Goal: Navigation & Orientation: Find specific page/section

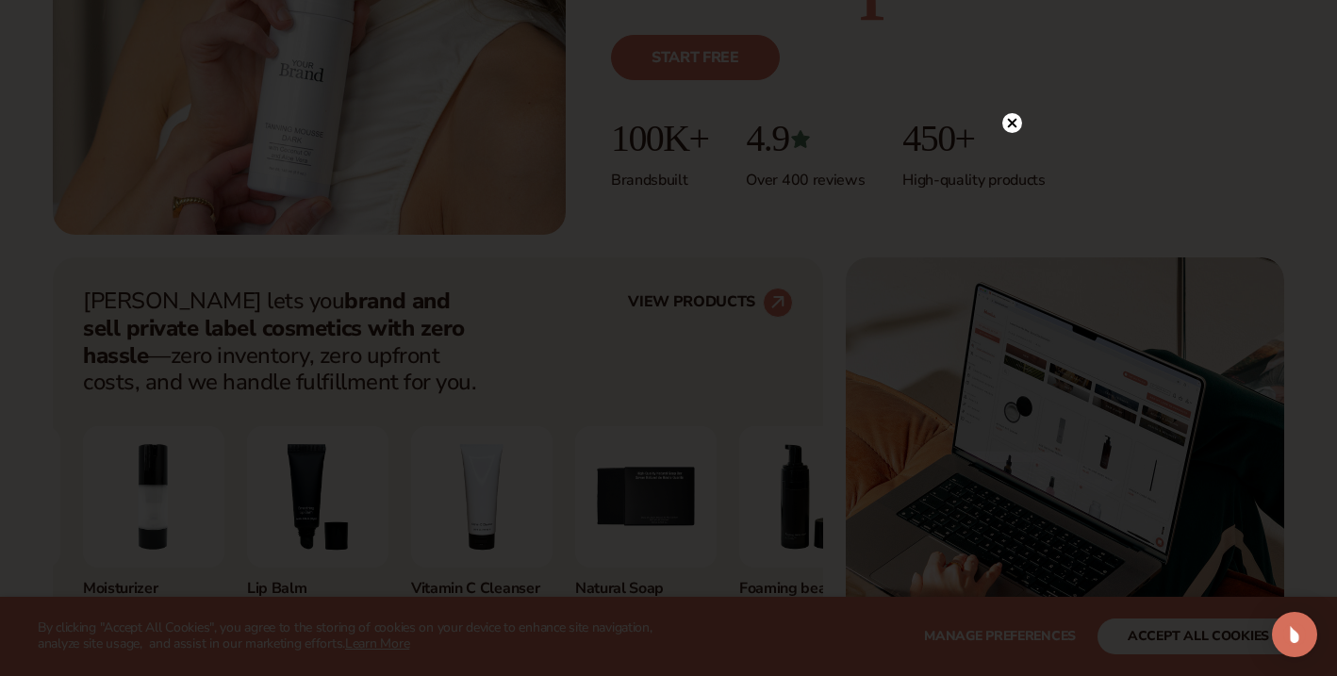
scroll to position [537, 0]
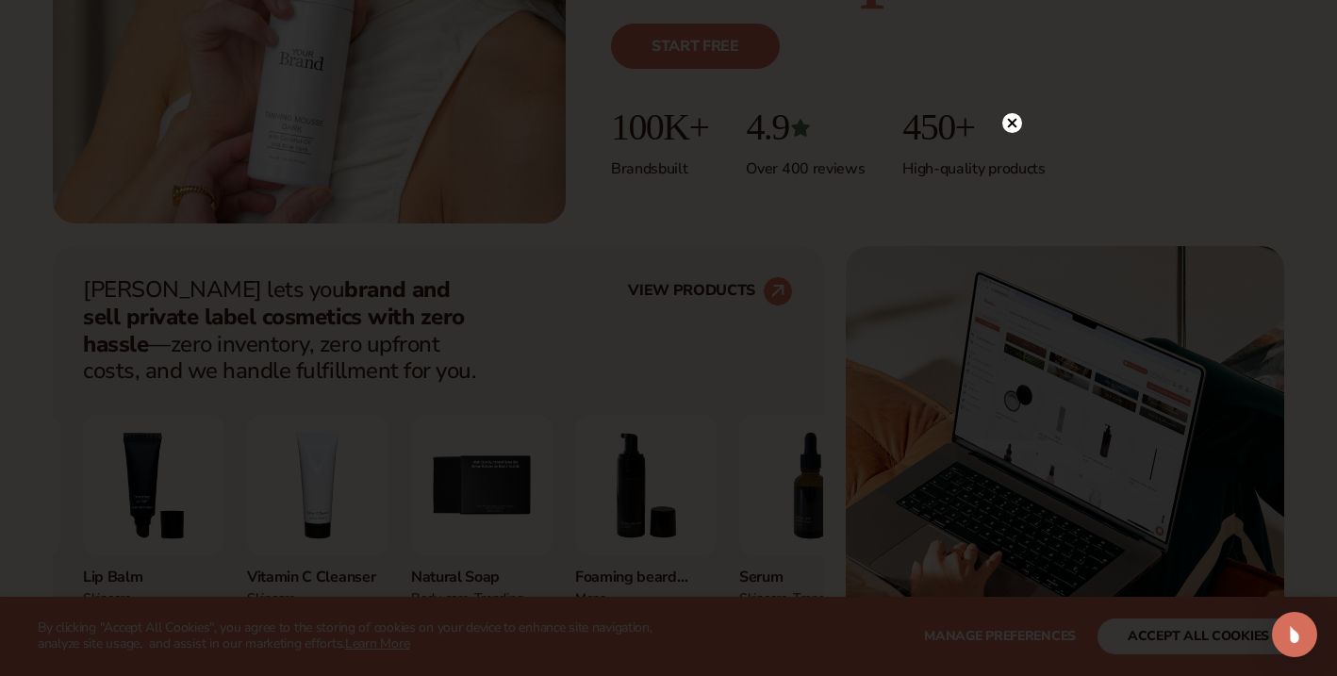
click at [1010, 118] on circle at bounding box center [1012, 123] width 20 height 20
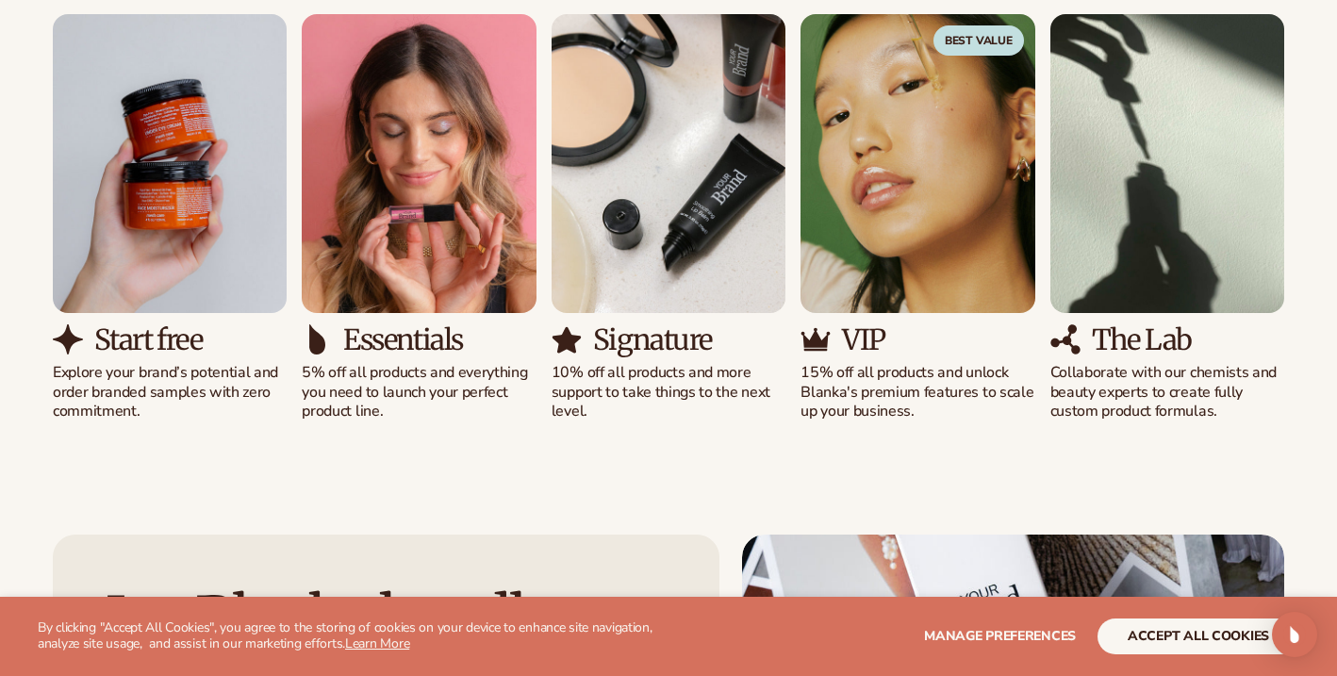
scroll to position [1848, 0]
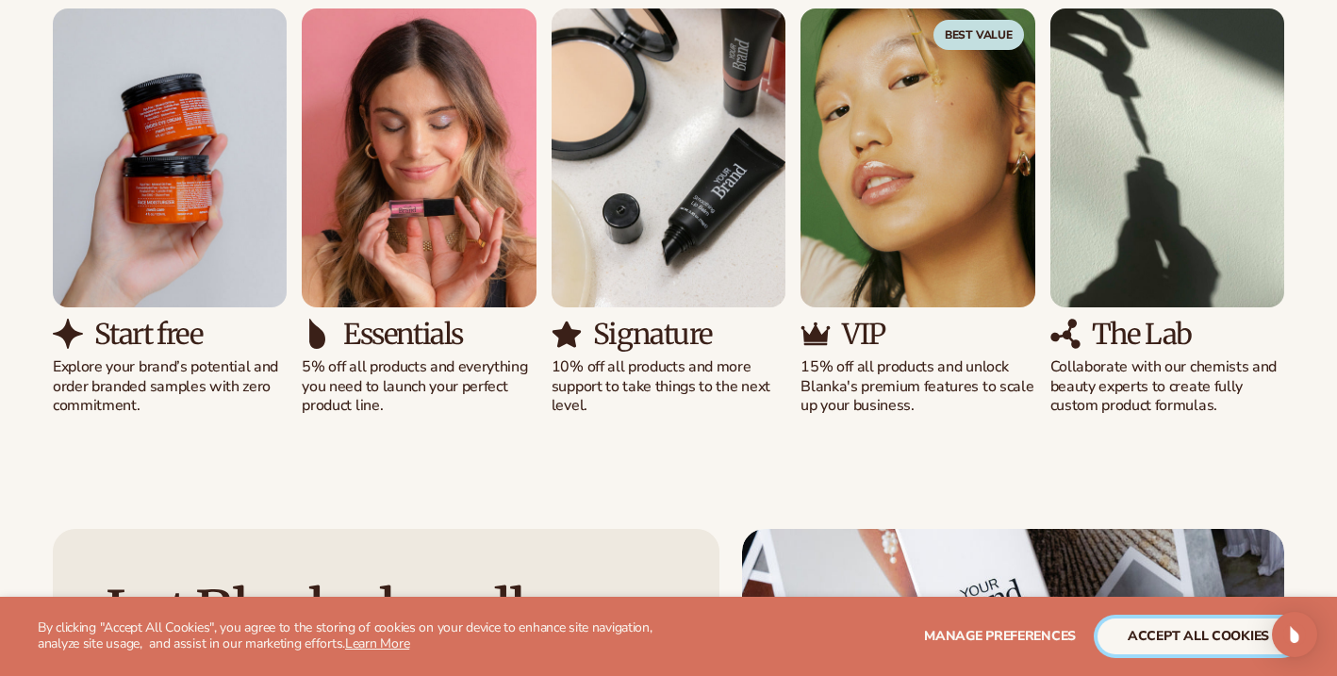
click at [1145, 633] on button "accept all cookies" at bounding box center [1198, 636] width 202 height 36
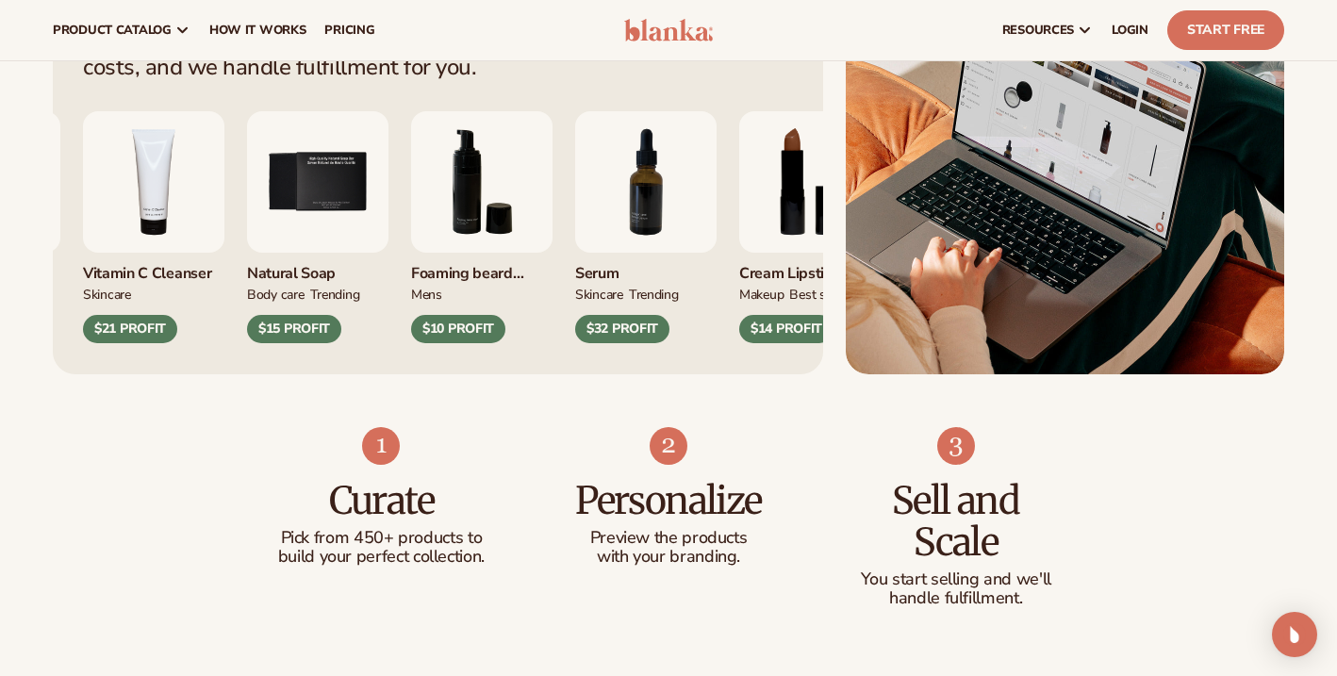
scroll to position [0, 0]
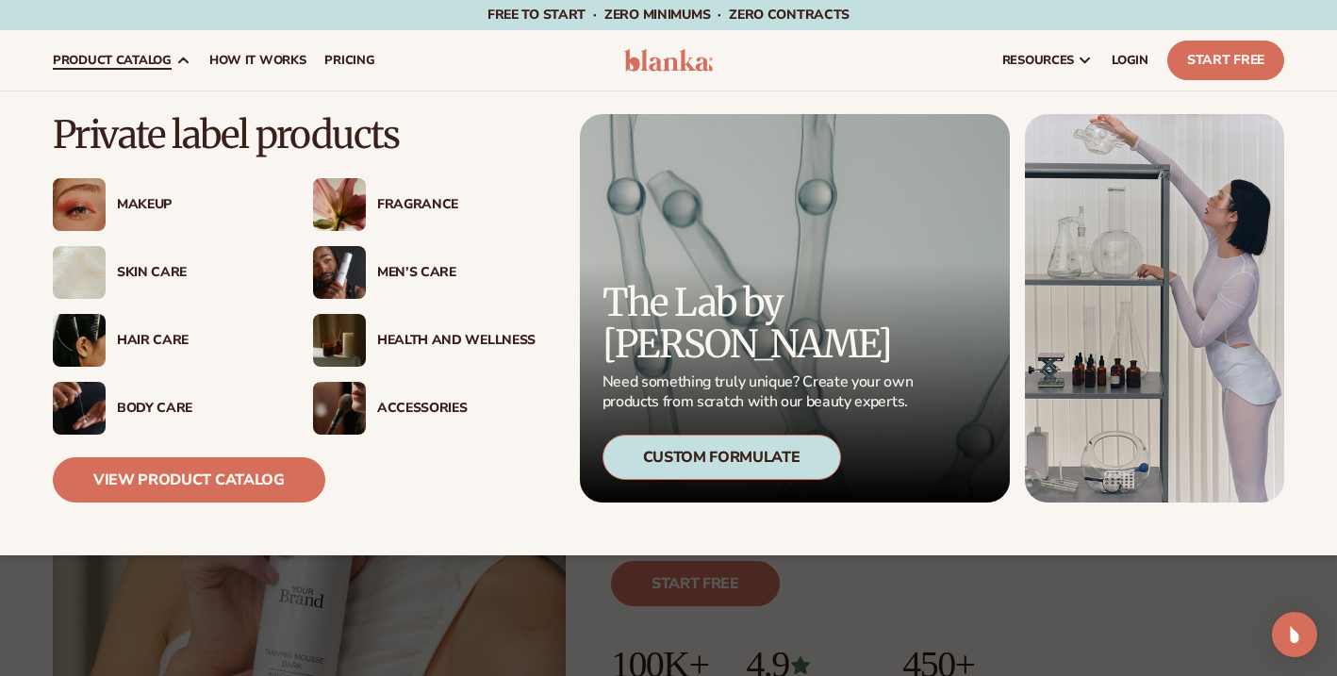
click at [423, 406] on div "Accessories" at bounding box center [456, 409] width 158 height 16
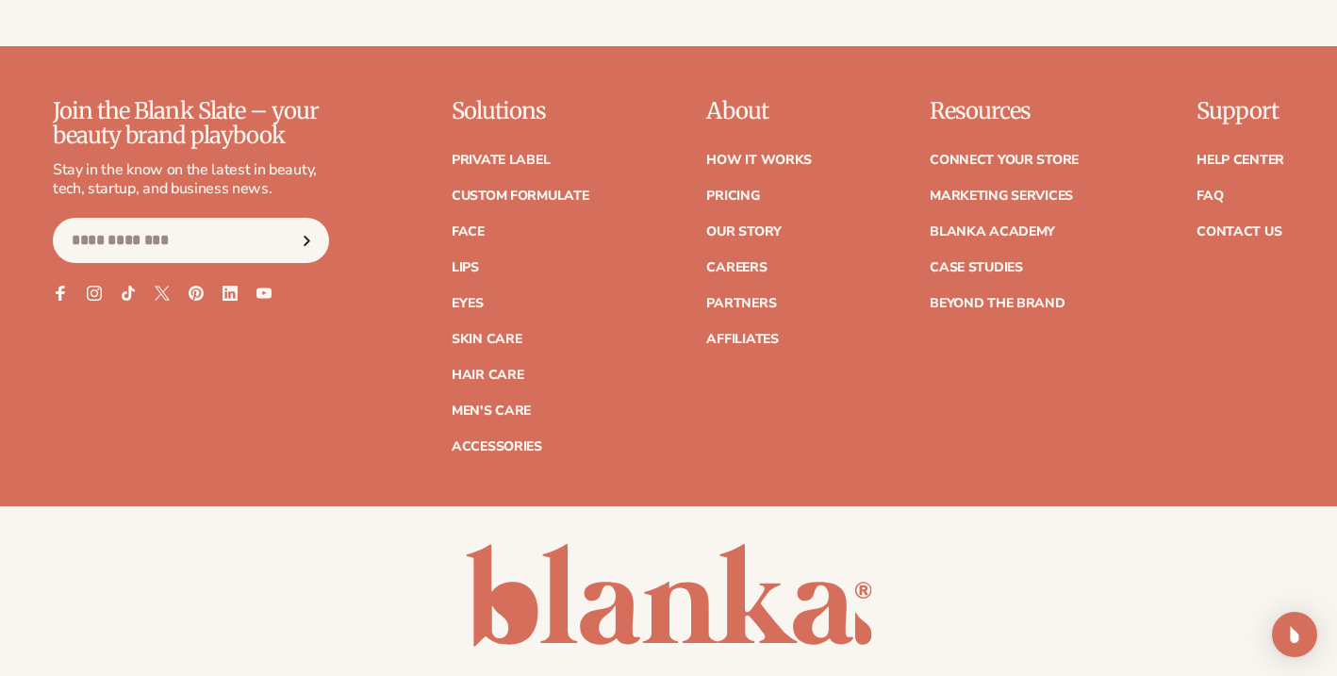
scroll to position [3305, 0]
